Goal: Obtain resource: Obtain resource

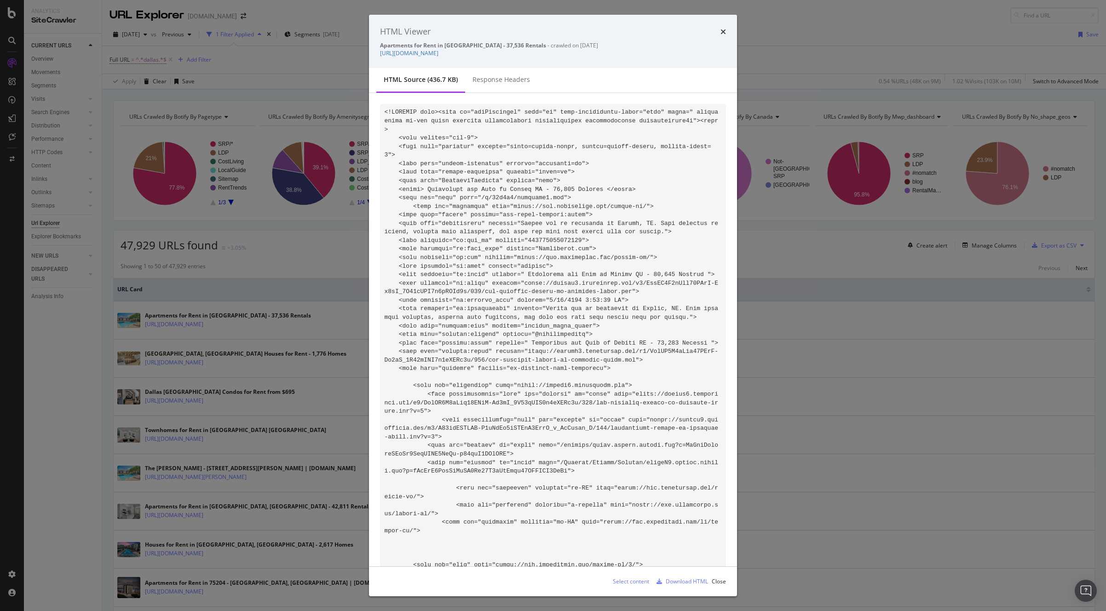
scroll to position [60257, 0]
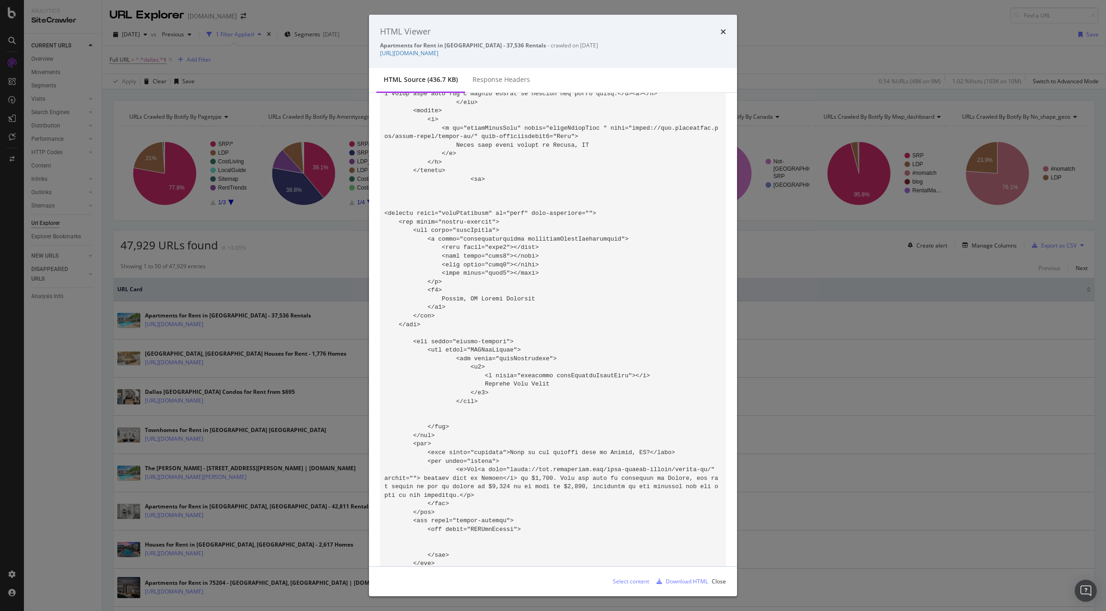
click at [719, 32] on div "HTML Viewer" at bounding box center [553, 32] width 346 height 12
click at [726, 35] on div "HTML Viewer Apartments for Rent in [GEOGRAPHIC_DATA] - 37,536 Rentals - crawled…" at bounding box center [553, 41] width 368 height 53
click at [724, 33] on icon "times" at bounding box center [723, 31] width 6 height 7
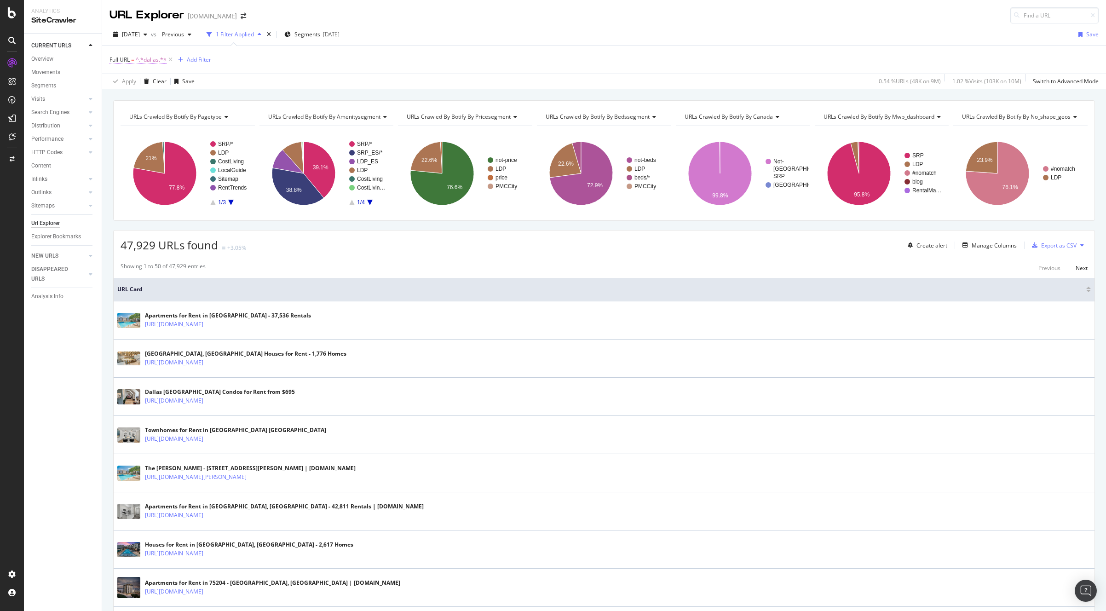
click at [155, 60] on span "^.*dallas.*$" at bounding box center [151, 59] width 31 height 13
click at [156, 97] on input "dallas" at bounding box center [161, 98] width 87 height 15
type input "[GEOGRAPHIC_DATA]"
click at [208, 115] on div "Apply" at bounding box center [211, 118] width 14 height 8
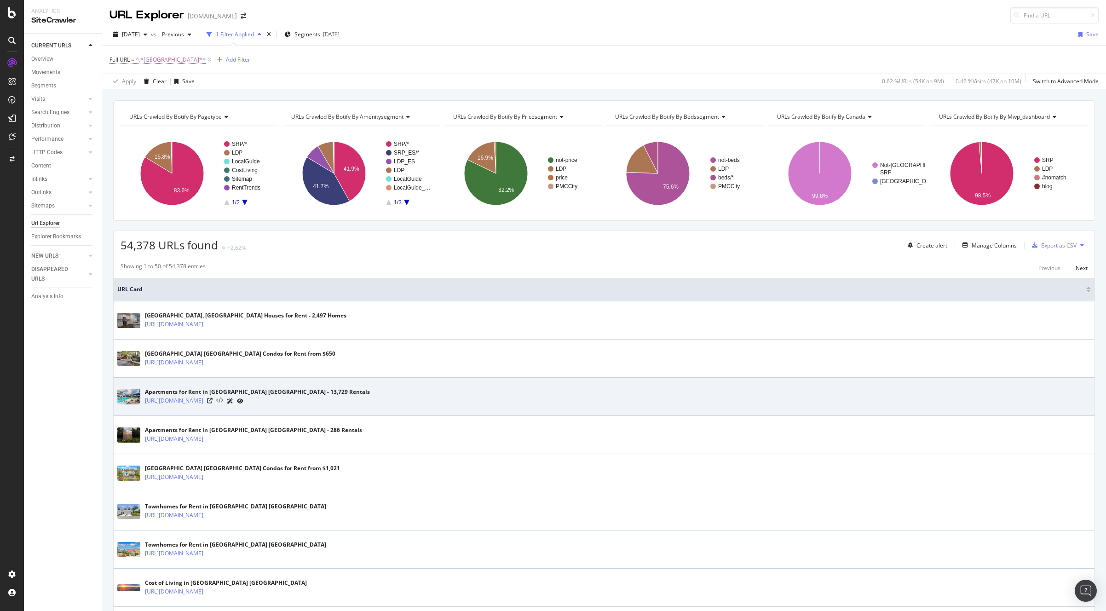
click at [223, 401] on icon at bounding box center [219, 400] width 7 height 6
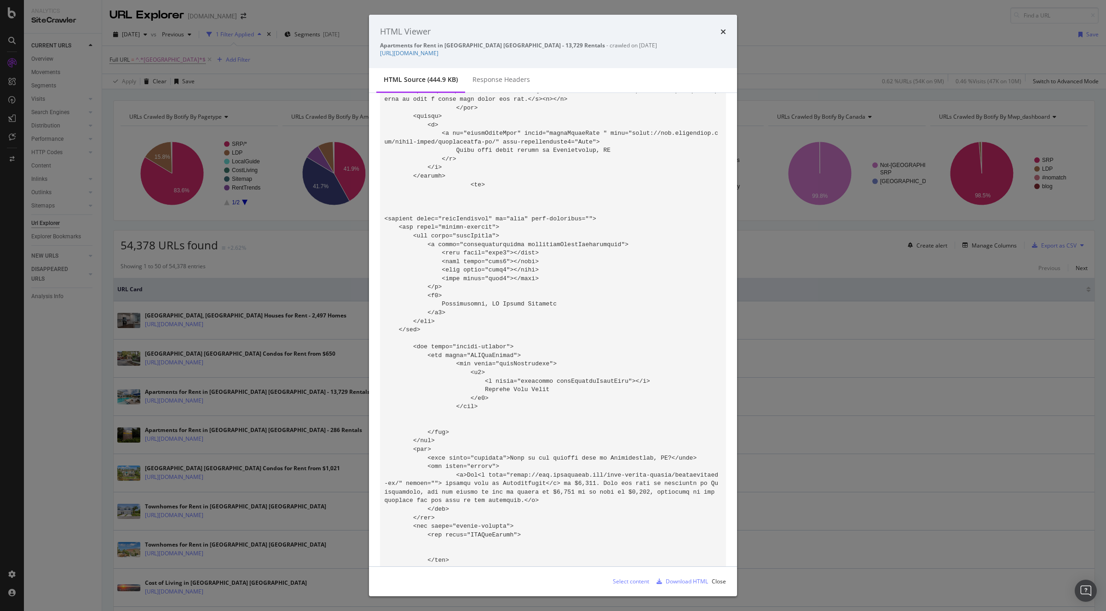
scroll to position [60655, 0]
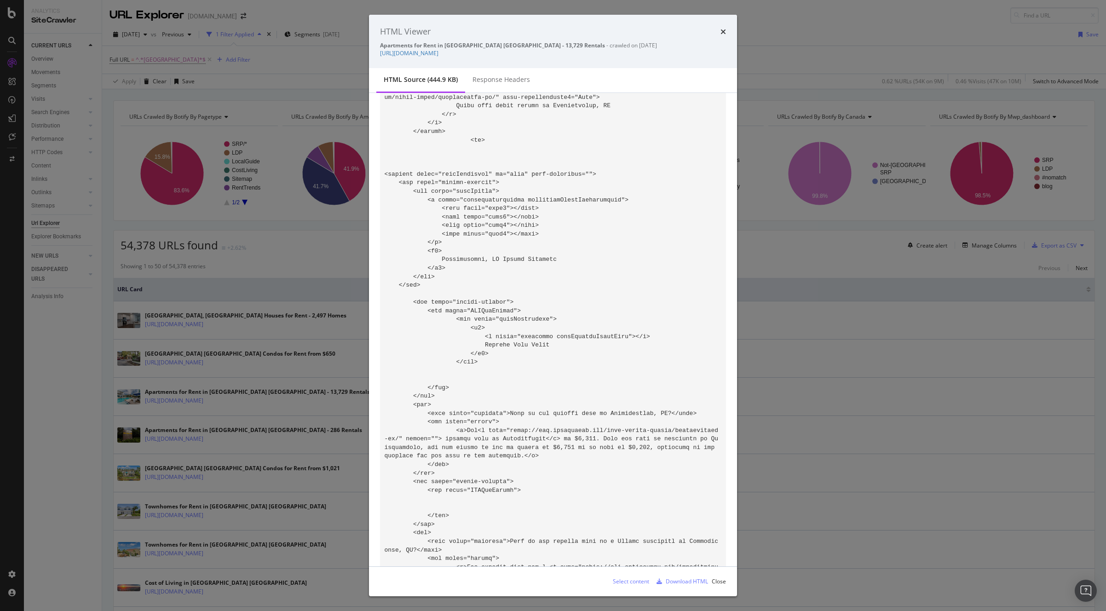
drag, startPoint x: 507, startPoint y: 217, endPoint x: 677, endPoint y: 397, distance: 247.6
copy code "Renting an apartment in [GEOGRAPHIC_DATA], [GEOGRAPHIC_DATA], allows you to exp…"
